Goal: Navigation & Orientation: Find specific page/section

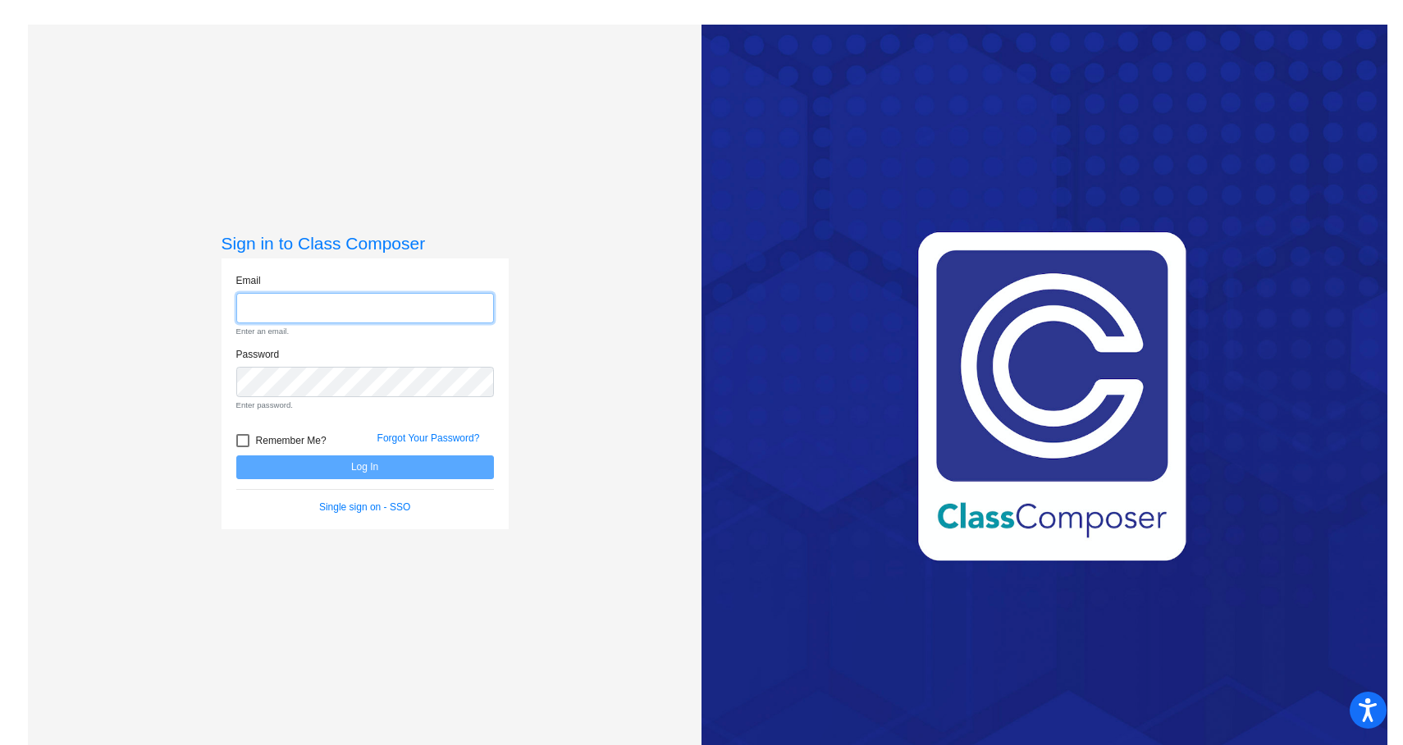
type input "[EMAIL_ADDRESS][DOMAIN_NAME]"
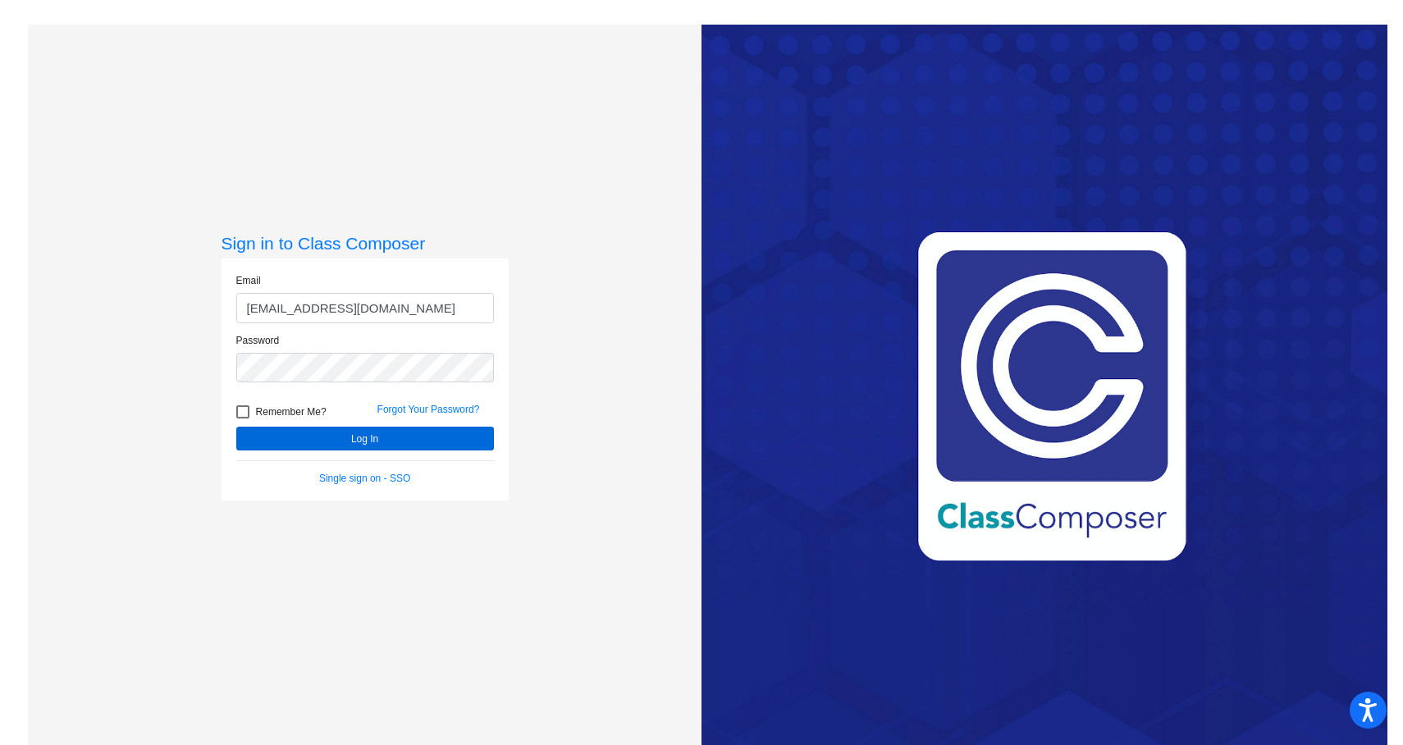
click at [326, 431] on button "Log In" at bounding box center [365, 438] width 258 height 24
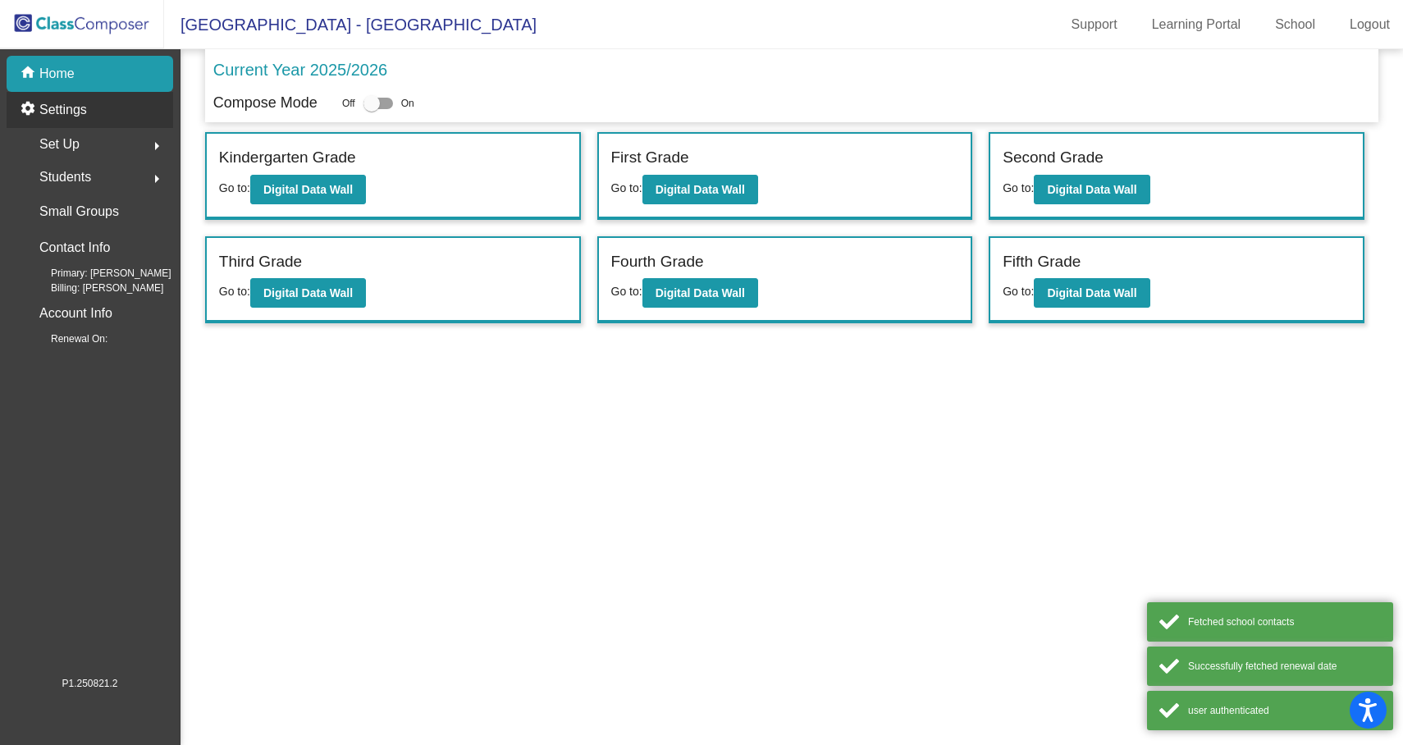
click at [82, 115] on p "Settings" at bounding box center [63, 110] width 48 height 20
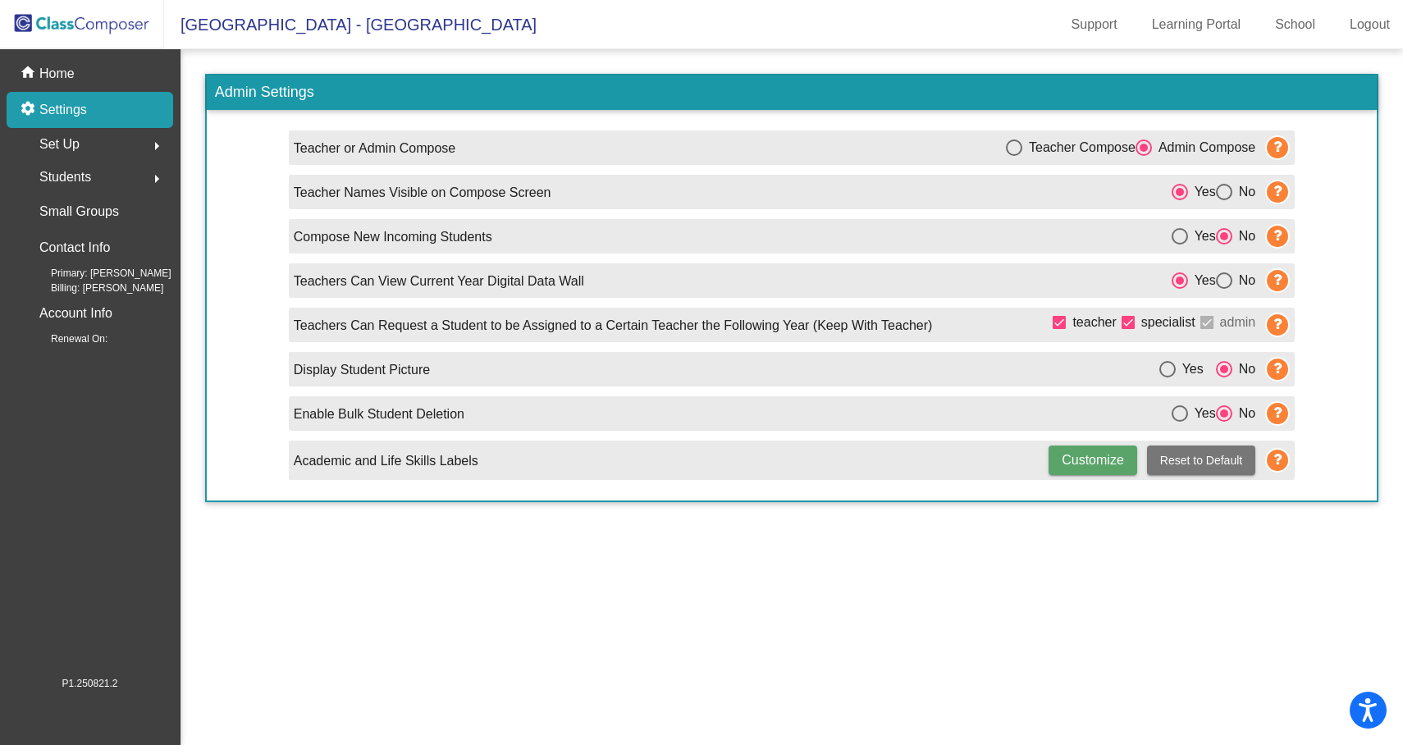
click at [75, 142] on span "Set Up" at bounding box center [59, 144] width 40 height 23
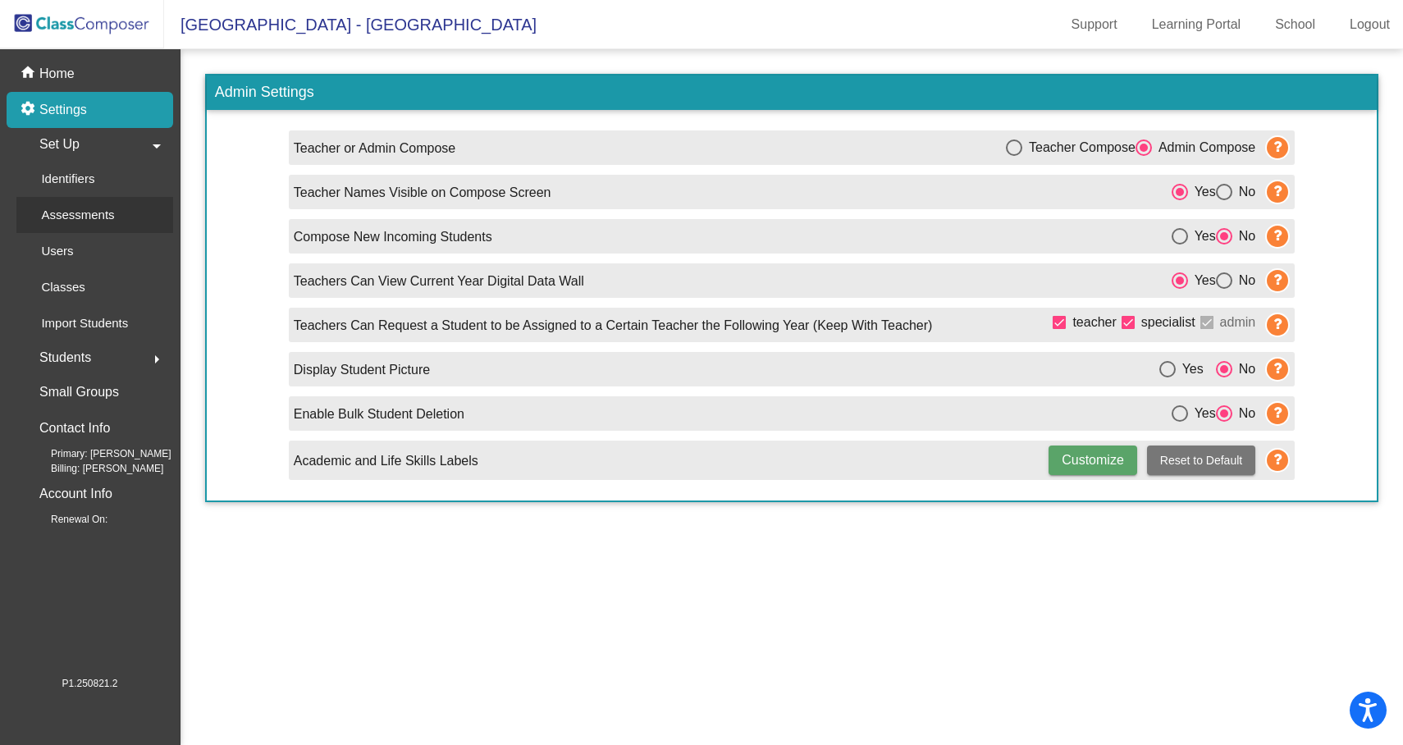
click at [71, 230] on div "Assessments" at bounding box center [72, 215] width 112 height 36
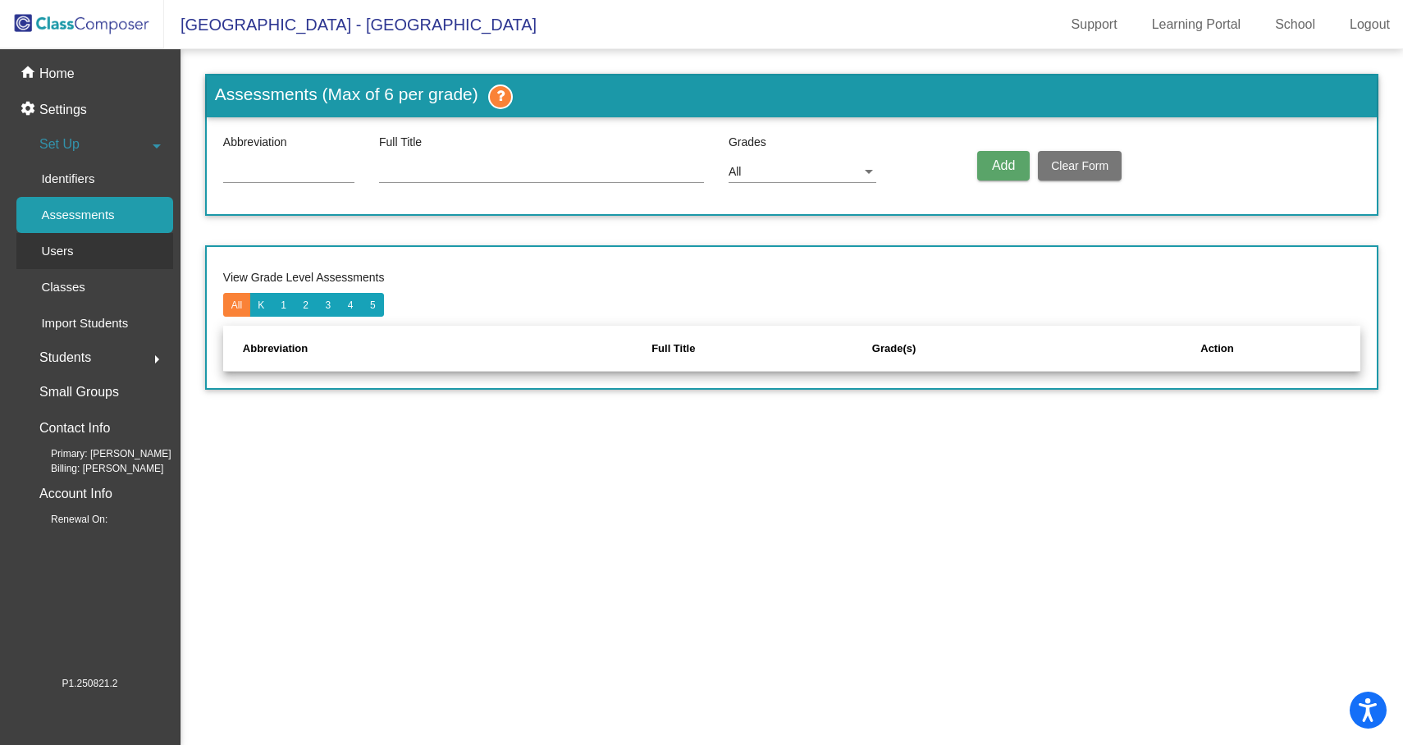
click at [71, 259] on p "Users" at bounding box center [57, 251] width 32 height 20
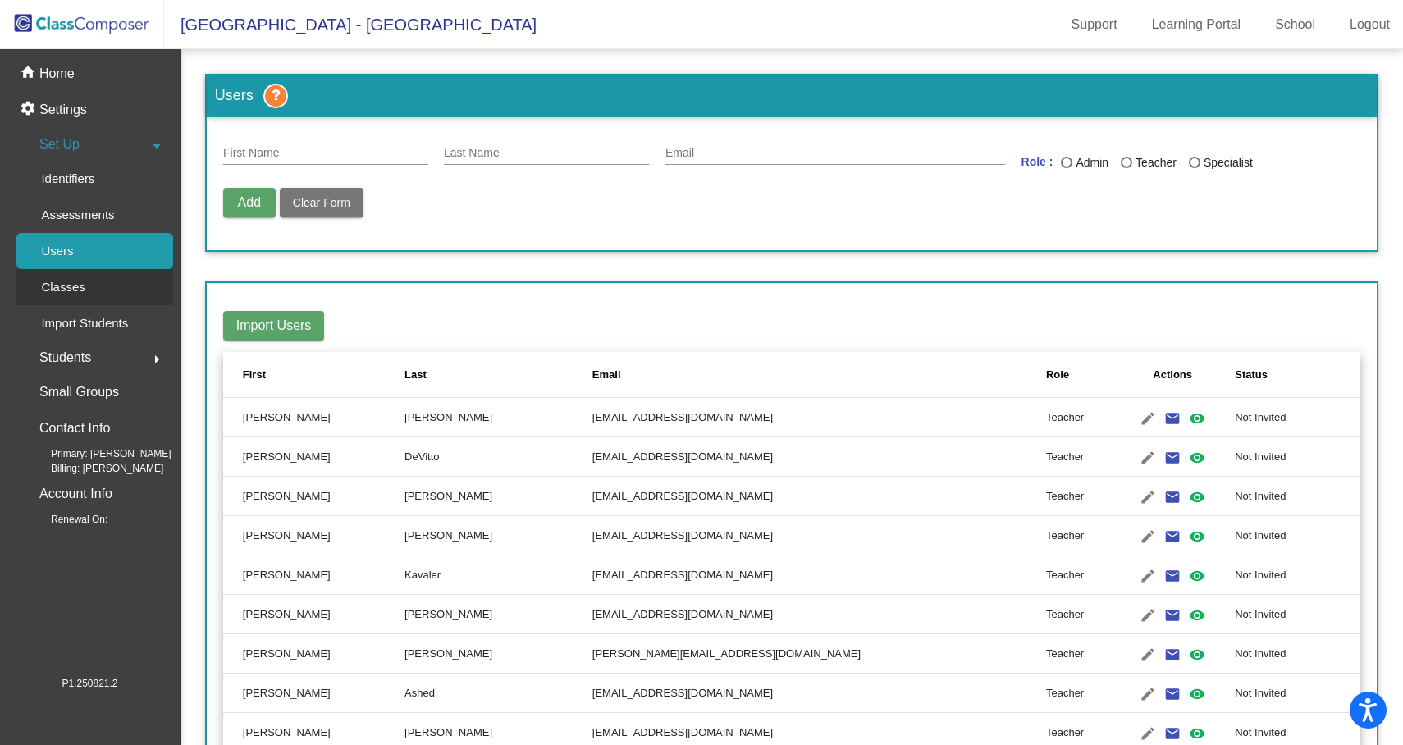
click at [69, 291] on p "Classes" at bounding box center [62, 287] width 43 height 20
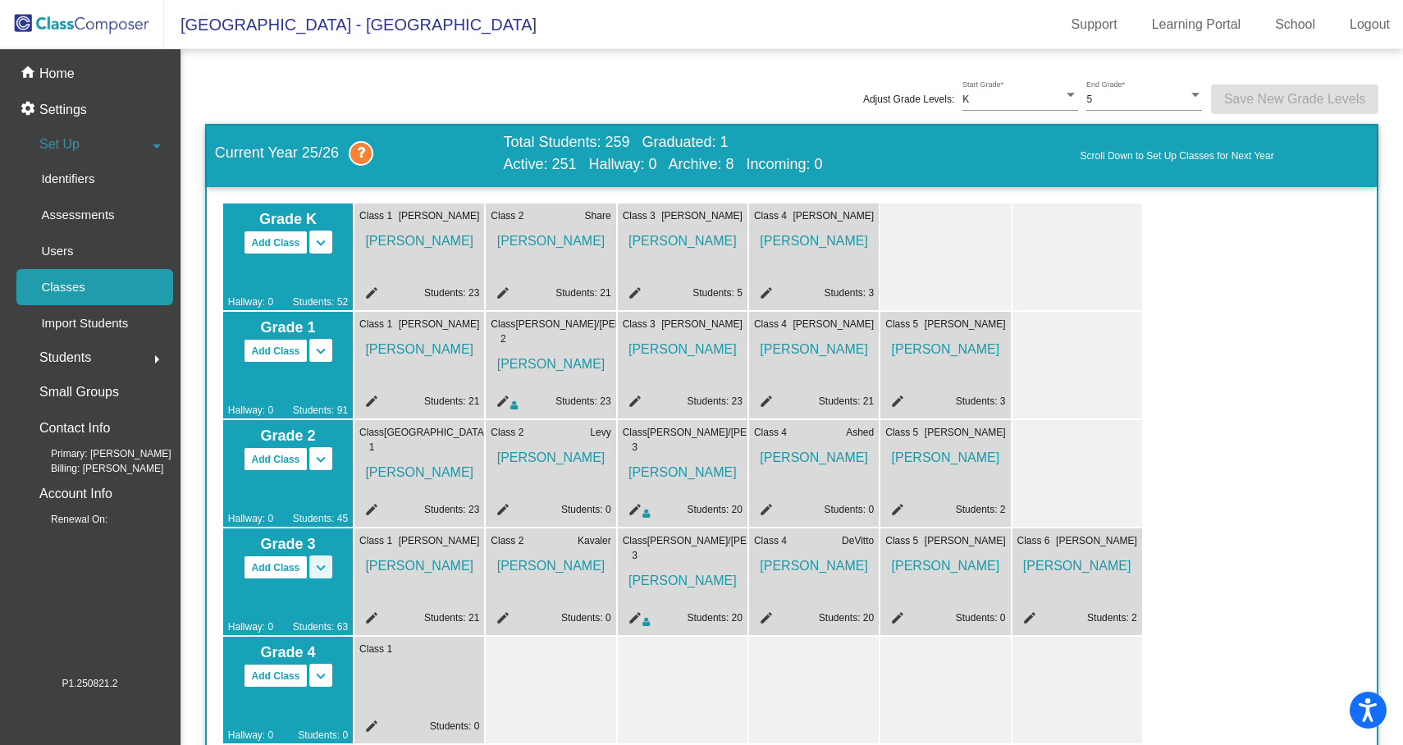
click at [324, 253] on mat-icon "keyboard_arrow_down" at bounding box center [321, 243] width 20 height 20
click at [569, 650] on div at bounding box center [551, 689] width 130 height 107
click at [1106, 31] on link "Support" at bounding box center [1094, 24] width 72 height 26
click at [1208, 20] on link "Learning Portal" at bounding box center [1196, 24] width 116 height 26
